Goal: Information Seeking & Learning: Learn about a topic

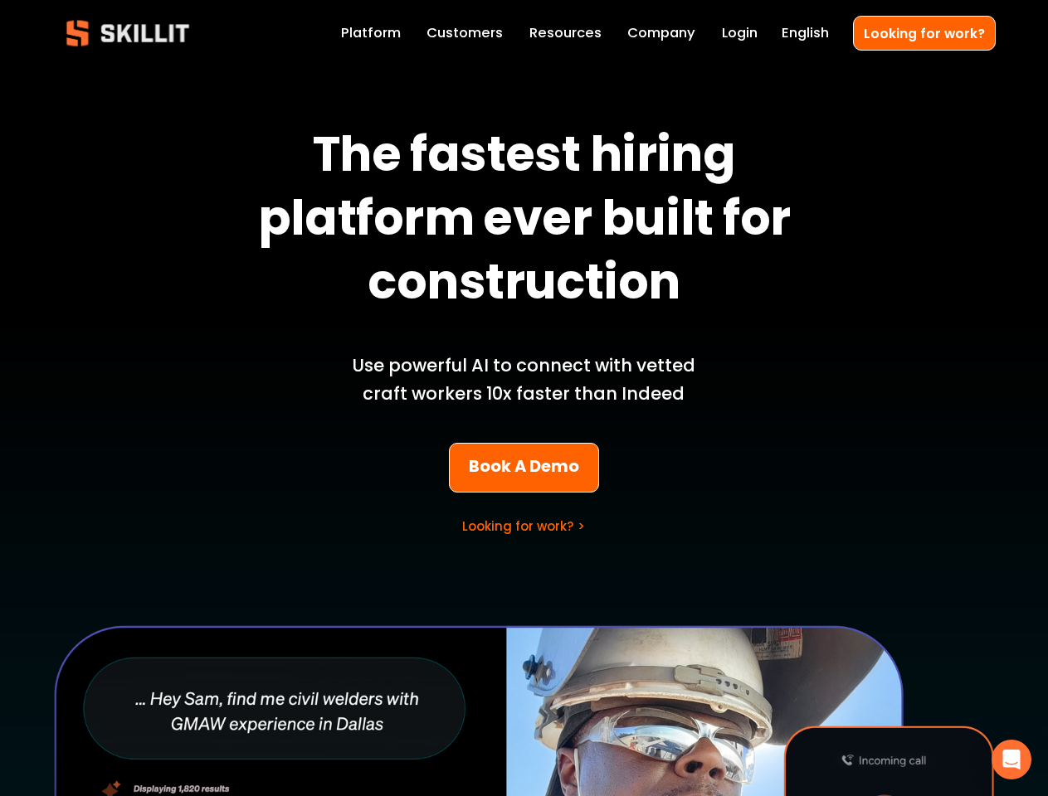
click at [523, 398] on p "Use powerful AI to connect with vetted craft workers 10x faster than Indeed" at bounding box center [523, 380] width 387 height 56
click at [1011, 760] on icon "Open Intercom Messenger" at bounding box center [1011, 760] width 17 height 20
